Goal: Transaction & Acquisition: Book appointment/travel/reservation

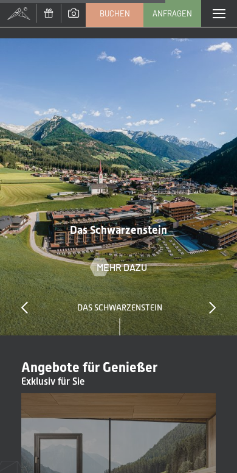
scroll to position [3066, 0]
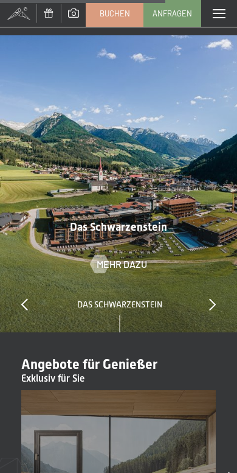
click at [215, 298] on icon at bounding box center [212, 304] width 7 height 12
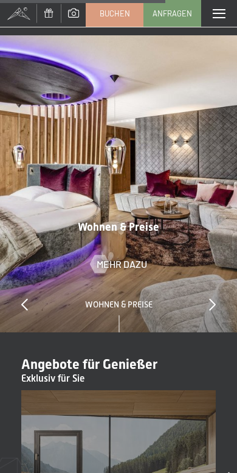
click at [215, 298] on icon at bounding box center [212, 304] width 7 height 12
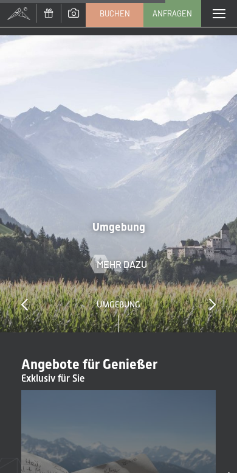
click at [28, 298] on icon at bounding box center [24, 304] width 7 height 12
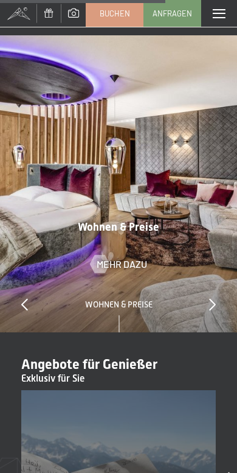
click at [134, 257] on span "Mehr dazu" at bounding box center [122, 263] width 51 height 13
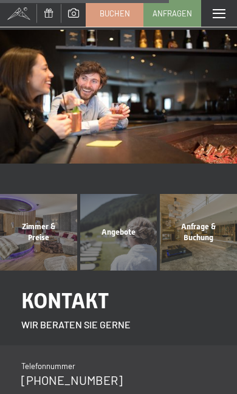
scroll to position [1171, 0]
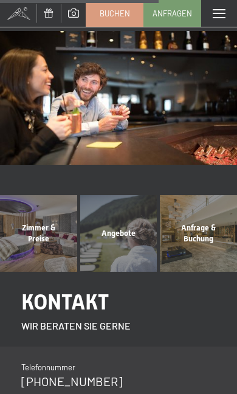
click at [118, 214] on div "Angebote Mehr erfahren" at bounding box center [119, 233] width 80 height 77
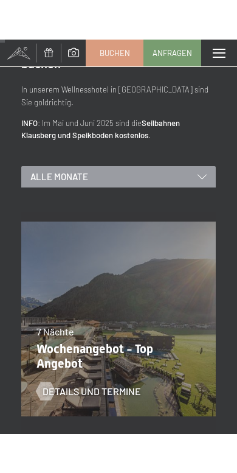
scroll to position [76, 0]
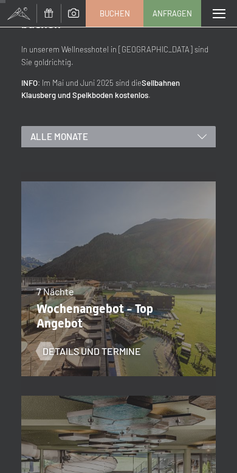
click at [198, 126] on div "Alle Monate" at bounding box center [118, 136] width 195 height 21
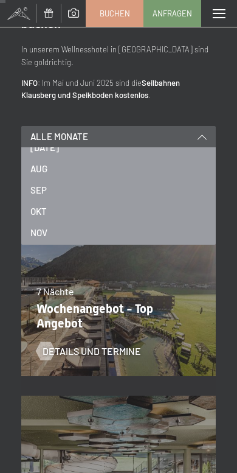
scroll to position [136, 0]
click at [126, 185] on div "SEP" at bounding box center [118, 195] width 177 height 21
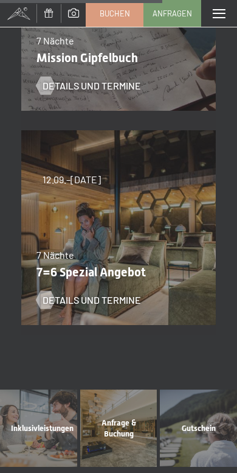
scroll to position [1199, 0]
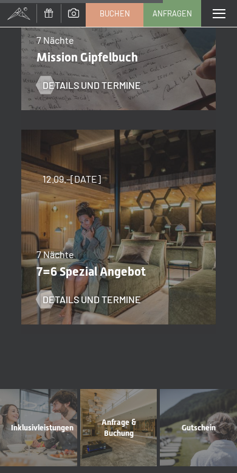
click at [121, 293] on span "Details und Termine" at bounding box center [92, 299] width 99 height 13
